Goal: Information Seeking & Learning: Stay updated

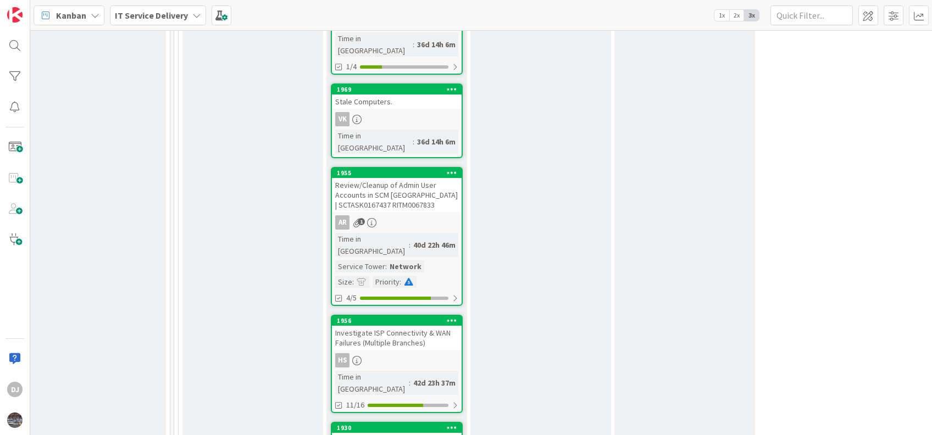
scroll to position [1302, 590]
click at [390, 317] on div "1956" at bounding box center [398, 321] width 125 height 8
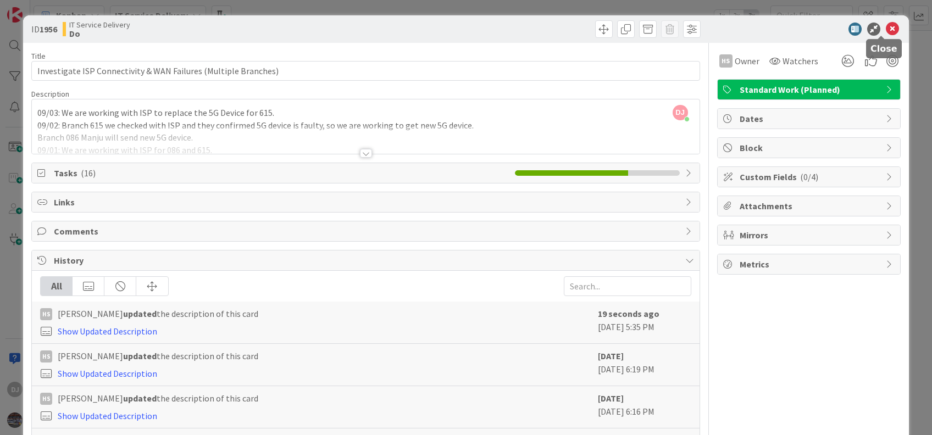
click at [886, 27] on icon at bounding box center [892, 29] width 13 height 13
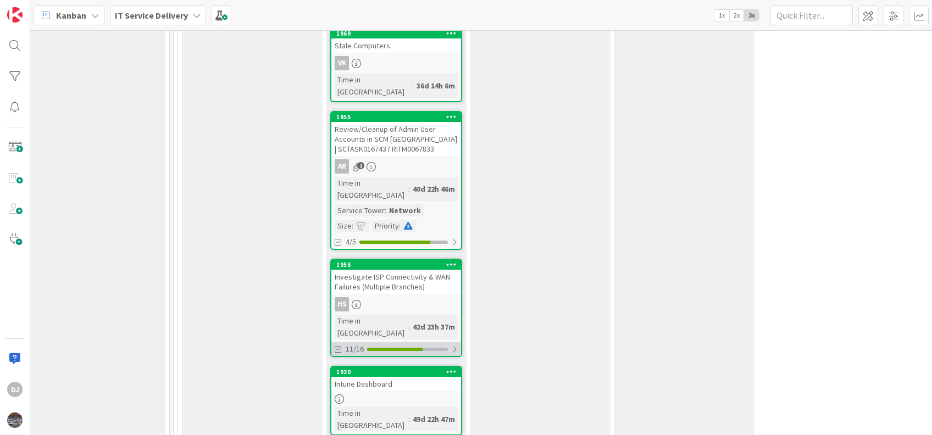
scroll to position [1357, 590]
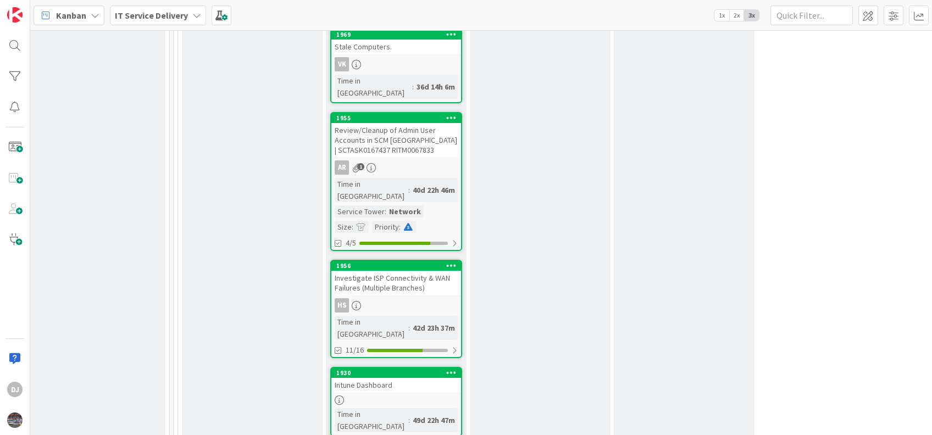
click at [400, 271] on div "Investigate ISP Connectivity & WAN Failures (Multiple Branches)" at bounding box center [396, 283] width 130 height 24
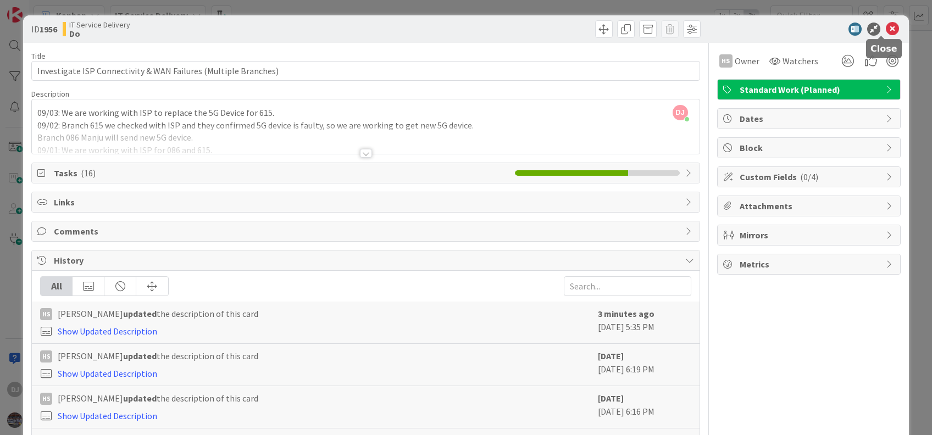
click at [886, 29] on icon at bounding box center [892, 29] width 13 height 13
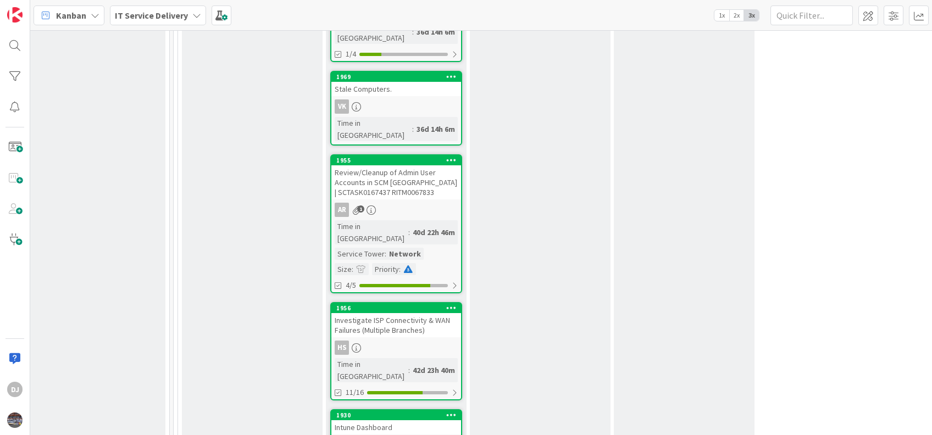
scroll to position [1314, 590]
click at [396, 314] on div "Investigate ISP Connectivity & WAN Failures (Multiple Branches)" at bounding box center [396, 326] width 130 height 24
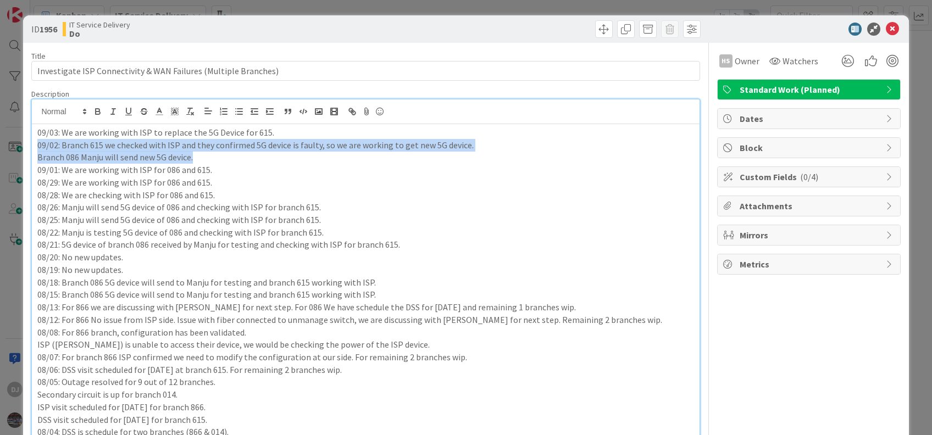
drag, startPoint x: 474, startPoint y: 120, endPoint x: 240, endPoint y: 157, distance: 237.5
copy div "09/02: Branch 615 we checked with ISP and they confirmed 5G device is faulty, s…"
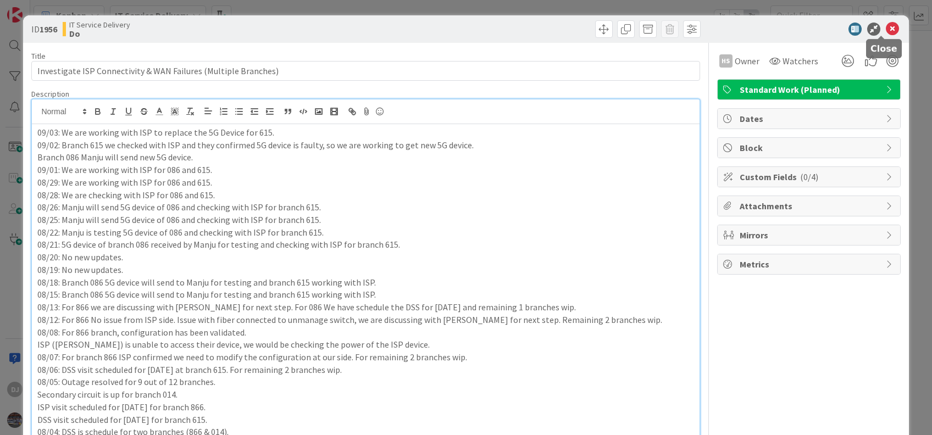
click at [886, 30] on icon at bounding box center [892, 29] width 13 height 13
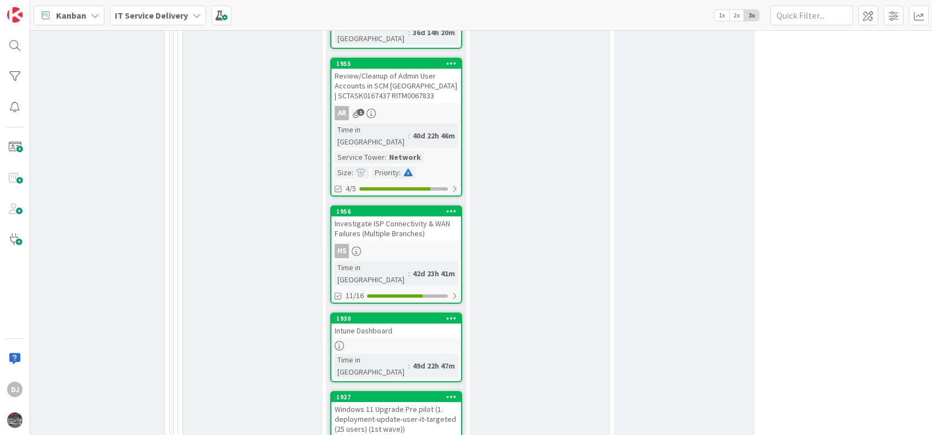
scroll to position [1411, 590]
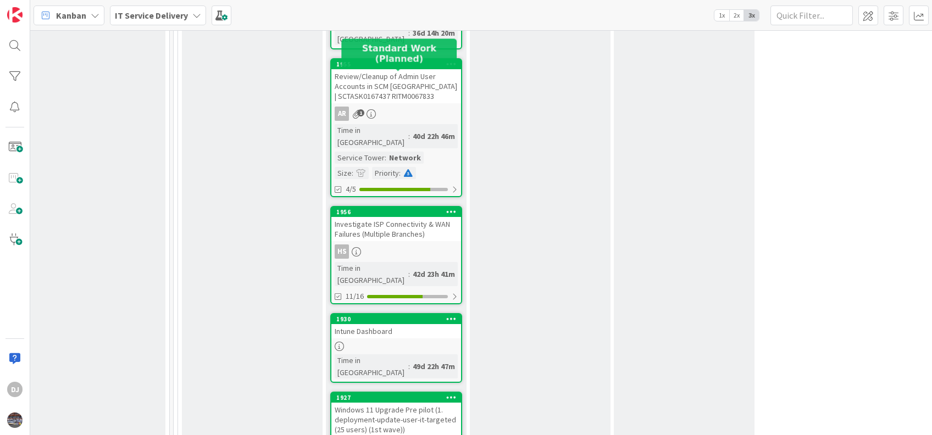
click at [385, 208] on div "1956" at bounding box center [398, 212] width 125 height 8
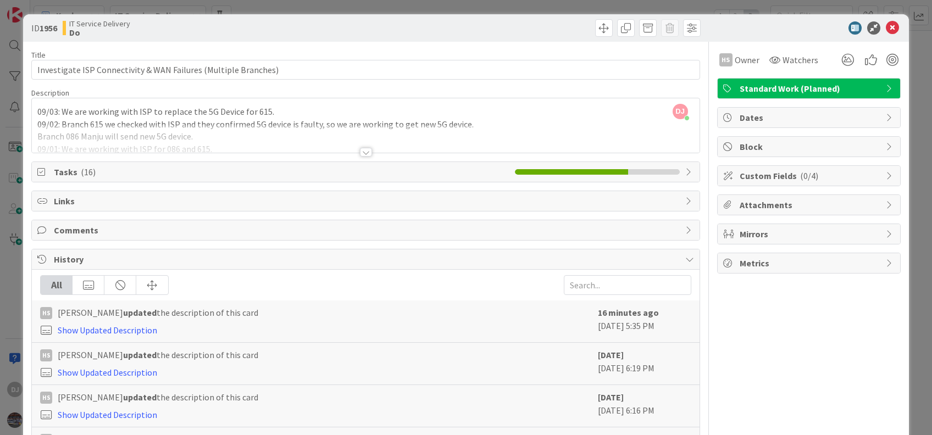
scroll to position [7, 0]
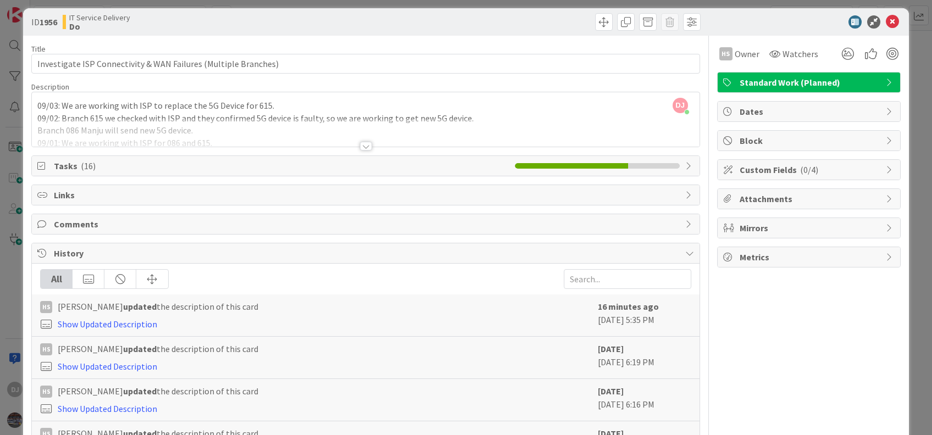
click at [103, 168] on span "Tasks ( 16 )" at bounding box center [281, 165] width 455 height 13
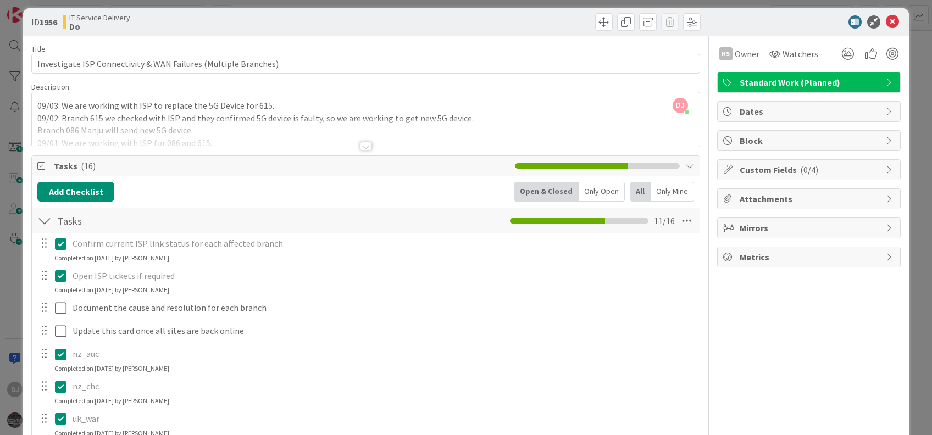
scroll to position [0, 0]
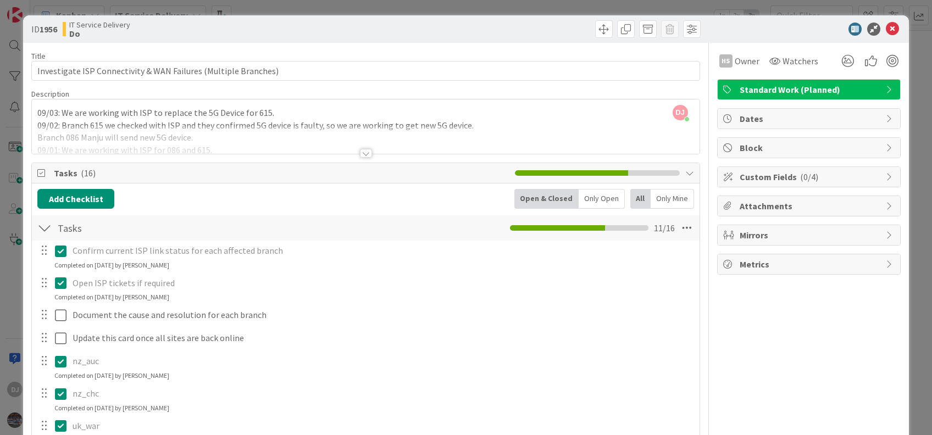
click at [233, 134] on div at bounding box center [365, 140] width 667 height 28
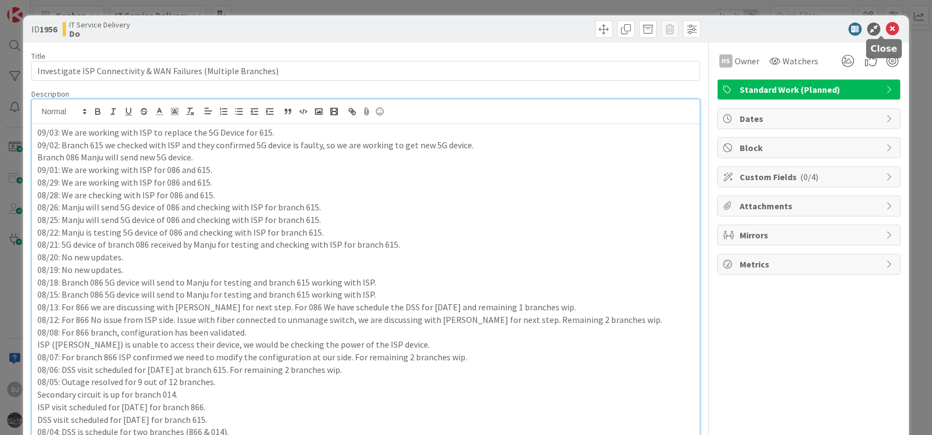
click at [886, 28] on icon at bounding box center [892, 29] width 13 height 13
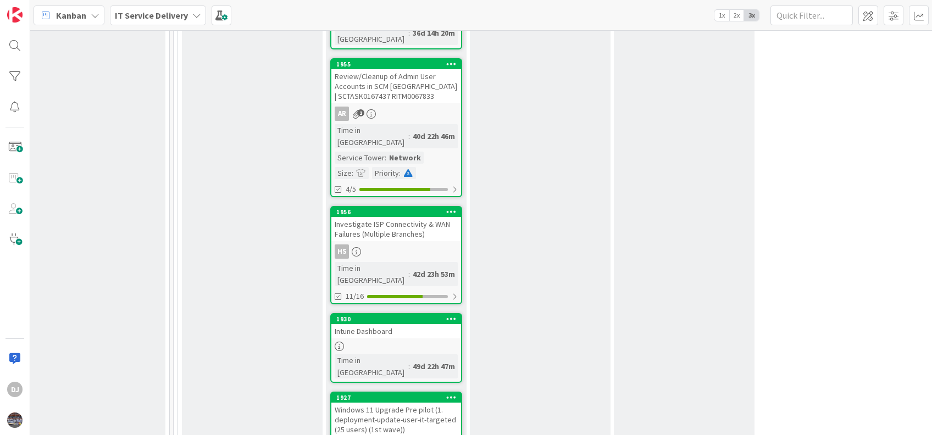
click at [410, 207] on div "1956" at bounding box center [396, 212] width 130 height 10
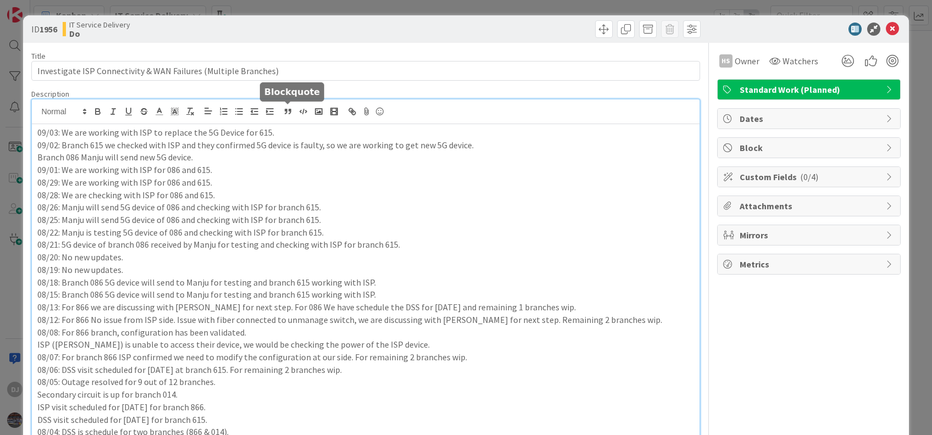
click at [886, 27] on icon at bounding box center [892, 29] width 13 height 13
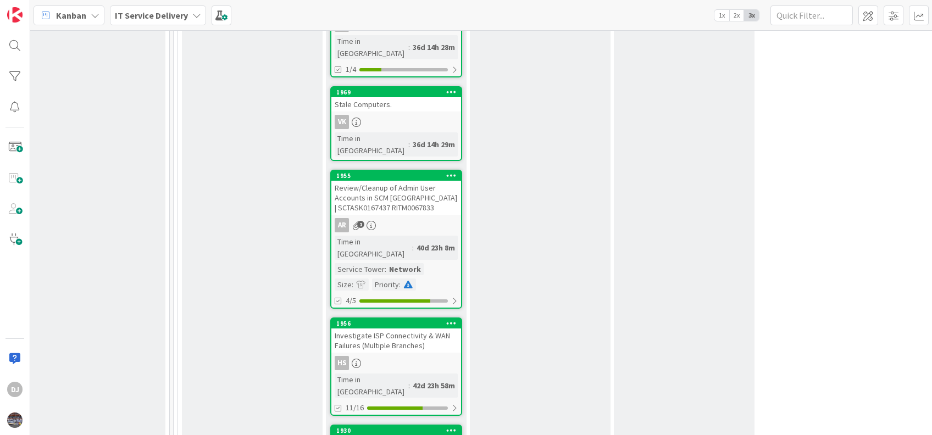
scroll to position [1383, 590]
click at [406, 328] on div "Investigate ISP Connectivity & WAN Failures (Multiple Branches)" at bounding box center [396, 340] width 130 height 24
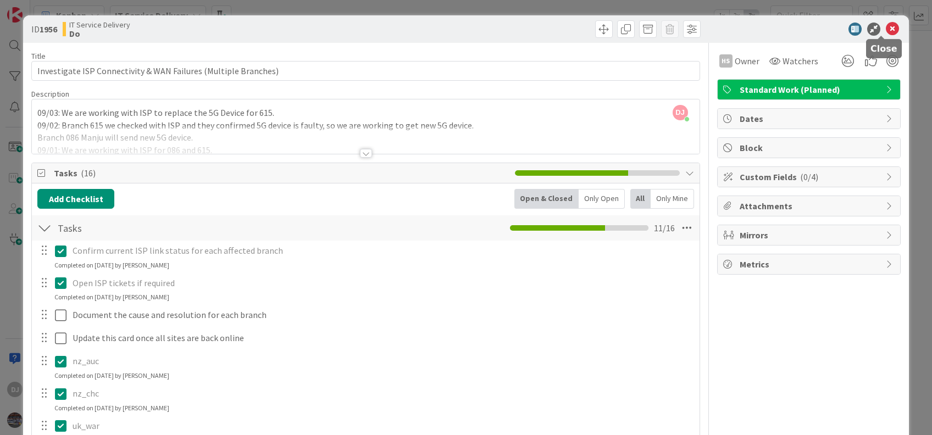
click at [886, 31] on icon at bounding box center [892, 29] width 13 height 13
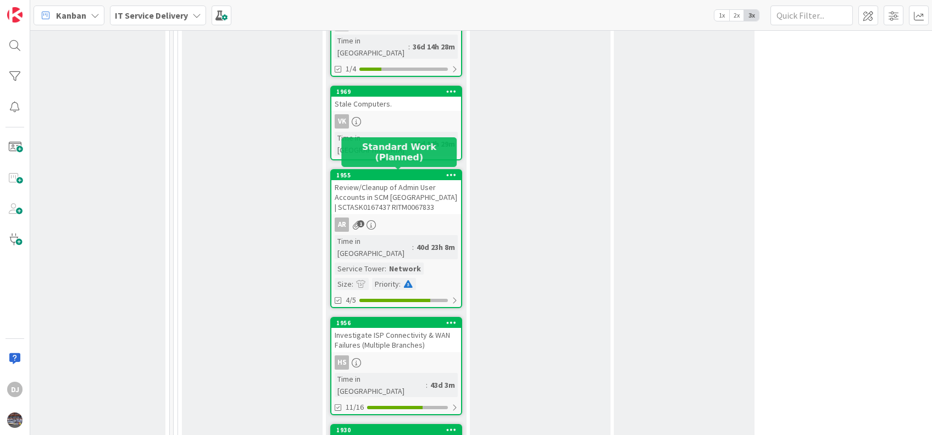
click at [400, 319] on div "1956" at bounding box center [398, 323] width 125 height 8
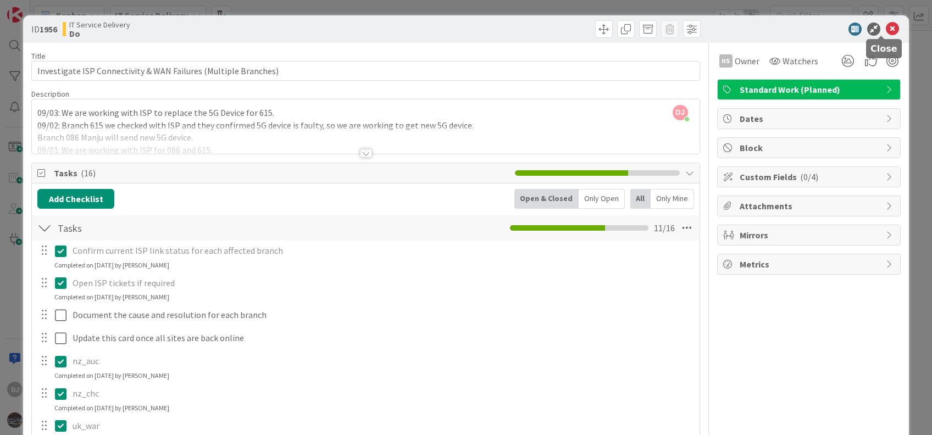
click at [886, 31] on icon at bounding box center [892, 29] width 13 height 13
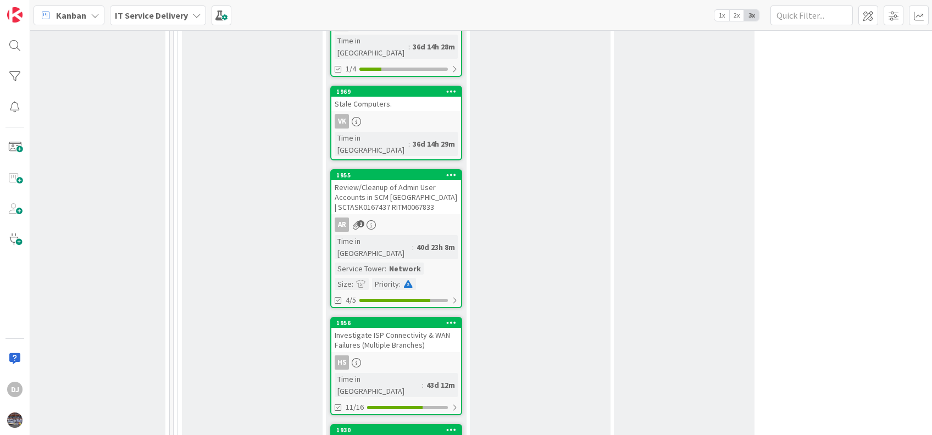
click at [366, 318] on div "1956" at bounding box center [396, 323] width 130 height 10
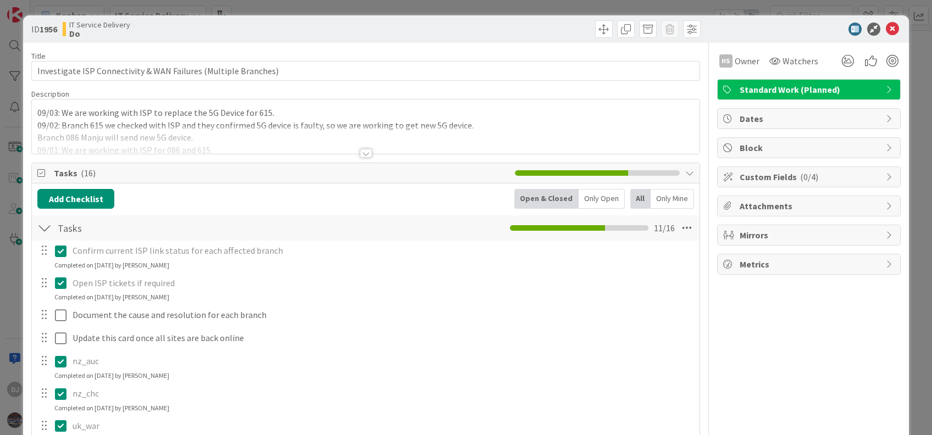
click at [196, 129] on div at bounding box center [365, 140] width 667 height 28
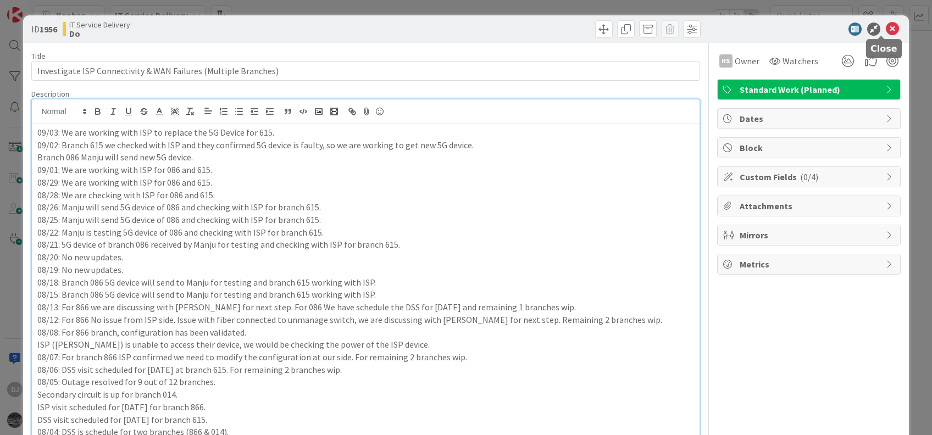
click at [886, 26] on icon at bounding box center [892, 29] width 13 height 13
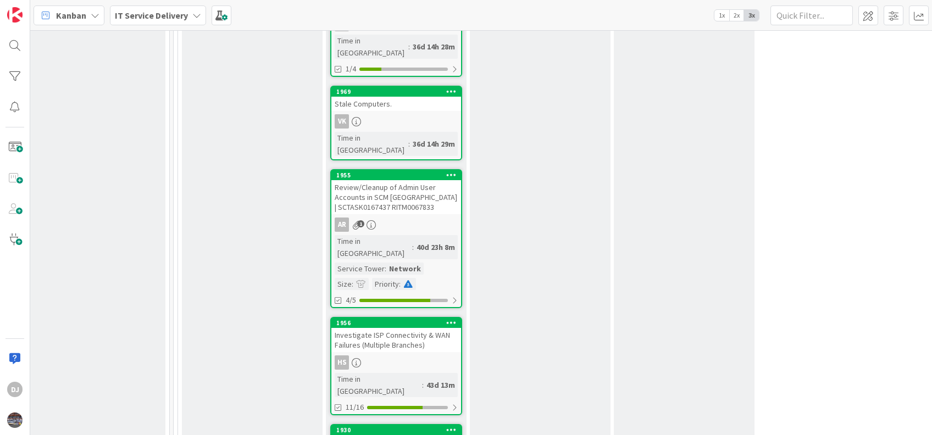
click at [381, 328] on div "Investigate ISP Connectivity & WAN Failures (Multiple Branches)" at bounding box center [396, 340] width 130 height 24
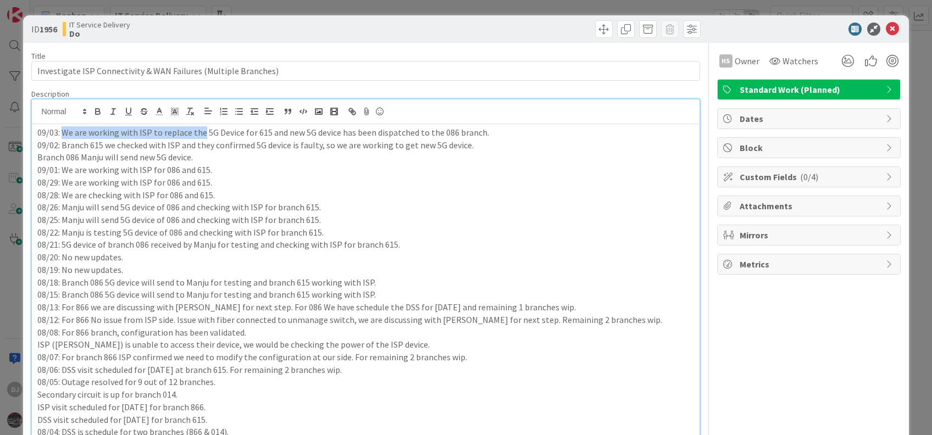
drag, startPoint x: 61, startPoint y: 132, endPoint x: 202, endPoint y: 132, distance: 141.2
click at [202, 132] on p "09/03: We are working with ISP to replace the 5G Device for 615 and new 5G devi…" at bounding box center [365, 132] width 656 height 13
click at [92, 132] on p "09/03: We are working with ISP to replace the 5G Device for 615 and new 5G devi…" at bounding box center [365, 132] width 656 height 13
drag, startPoint x: 63, startPoint y: 133, endPoint x: 158, endPoint y: 133, distance: 95.6
click at [158, 133] on p "09/03: We are working with ISP to replace the 5G Device for 615 and new 5G devi…" at bounding box center [365, 132] width 656 height 13
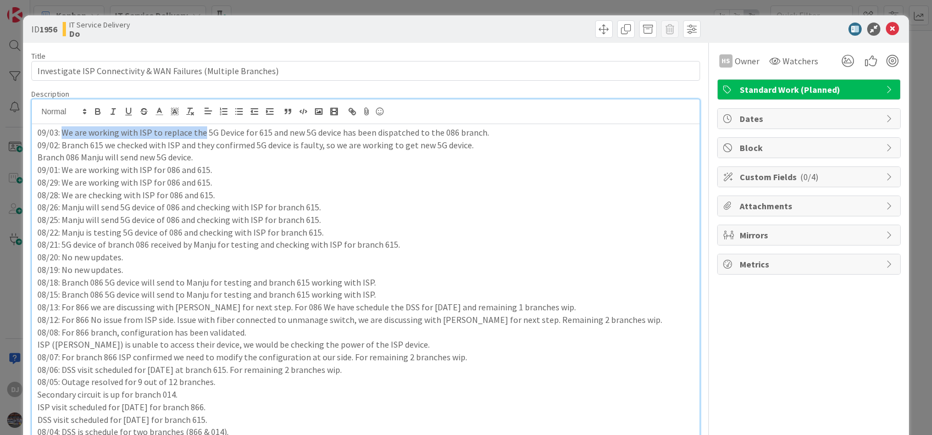
drag, startPoint x: 202, startPoint y: 134, endPoint x: 62, endPoint y: 132, distance: 139.6
click at [62, 132] on p "09/03: We are working with ISP to replace the 5G Device for 615 and new 5G devi…" at bounding box center [365, 132] width 656 height 13
click at [133, 143] on p "09/02: Branch 615 we checked with ISP and they confirmed 5G device is faulty, s…" at bounding box center [365, 145] width 656 height 13
drag, startPoint x: 64, startPoint y: 130, endPoint x: 148, endPoint y: 133, distance: 84.7
click at [148, 133] on p "09/03: We are working with ISP to replace the 5G Device for 615 and new 5G devi…" at bounding box center [365, 132] width 656 height 13
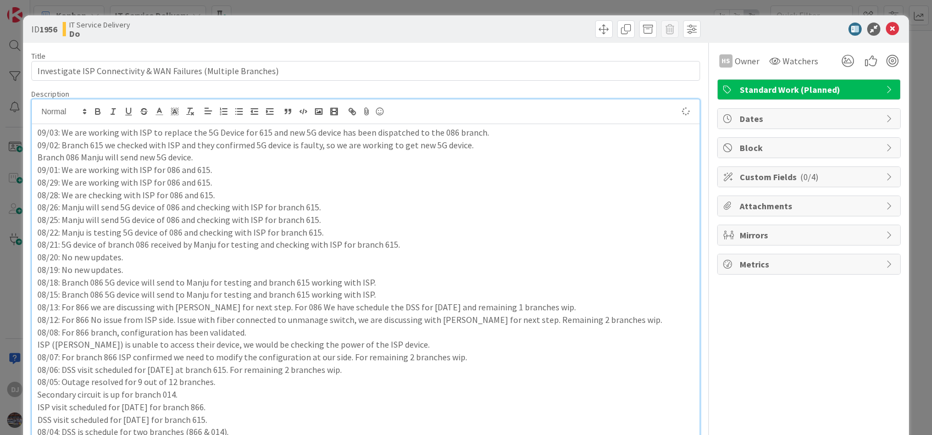
click at [224, 170] on p "09/01: We are working with ISP for 086 and 615." at bounding box center [365, 170] width 656 height 13
click at [535, 181] on p "08/29: We are working with ISP for 086 and 615." at bounding box center [365, 182] width 656 height 13
click at [886, 23] on icon at bounding box center [892, 29] width 13 height 13
